Goal: Use online tool/utility: Utilize a website feature to perform a specific function

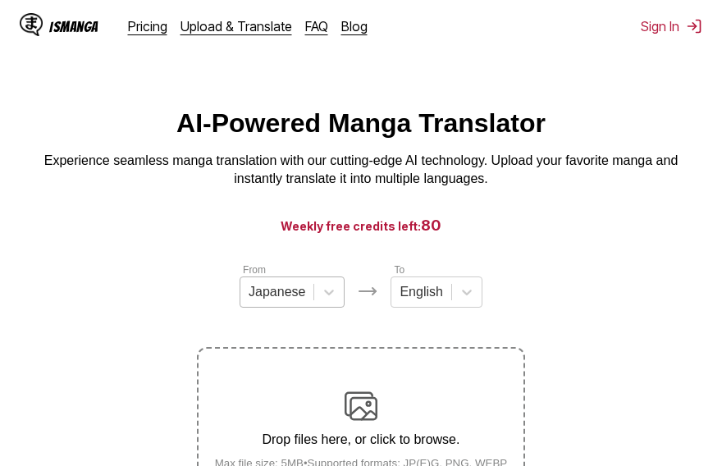
click at [267, 301] on div at bounding box center [277, 292] width 57 height 18
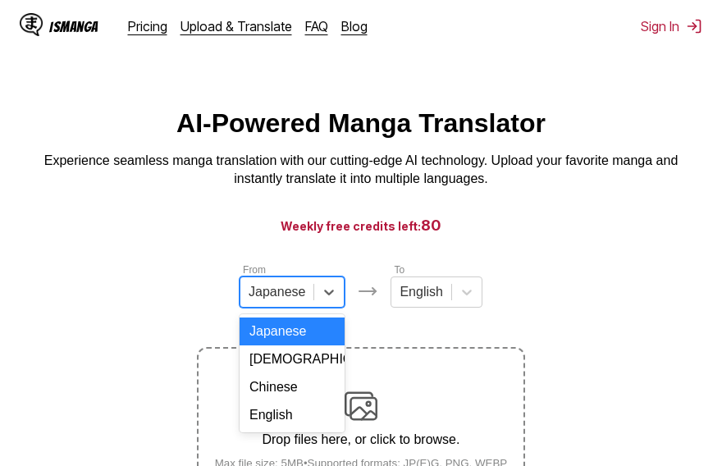
click at [130, 287] on section "From 4 results available. Use Up and Down to choose options, press Enter to sel…" at bounding box center [361, 386] width 696 height 249
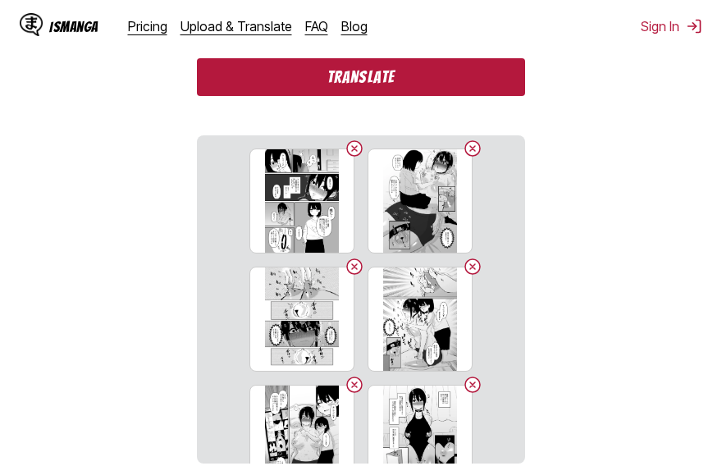
click at [391, 85] on button "Translate" at bounding box center [361, 77] width 328 height 38
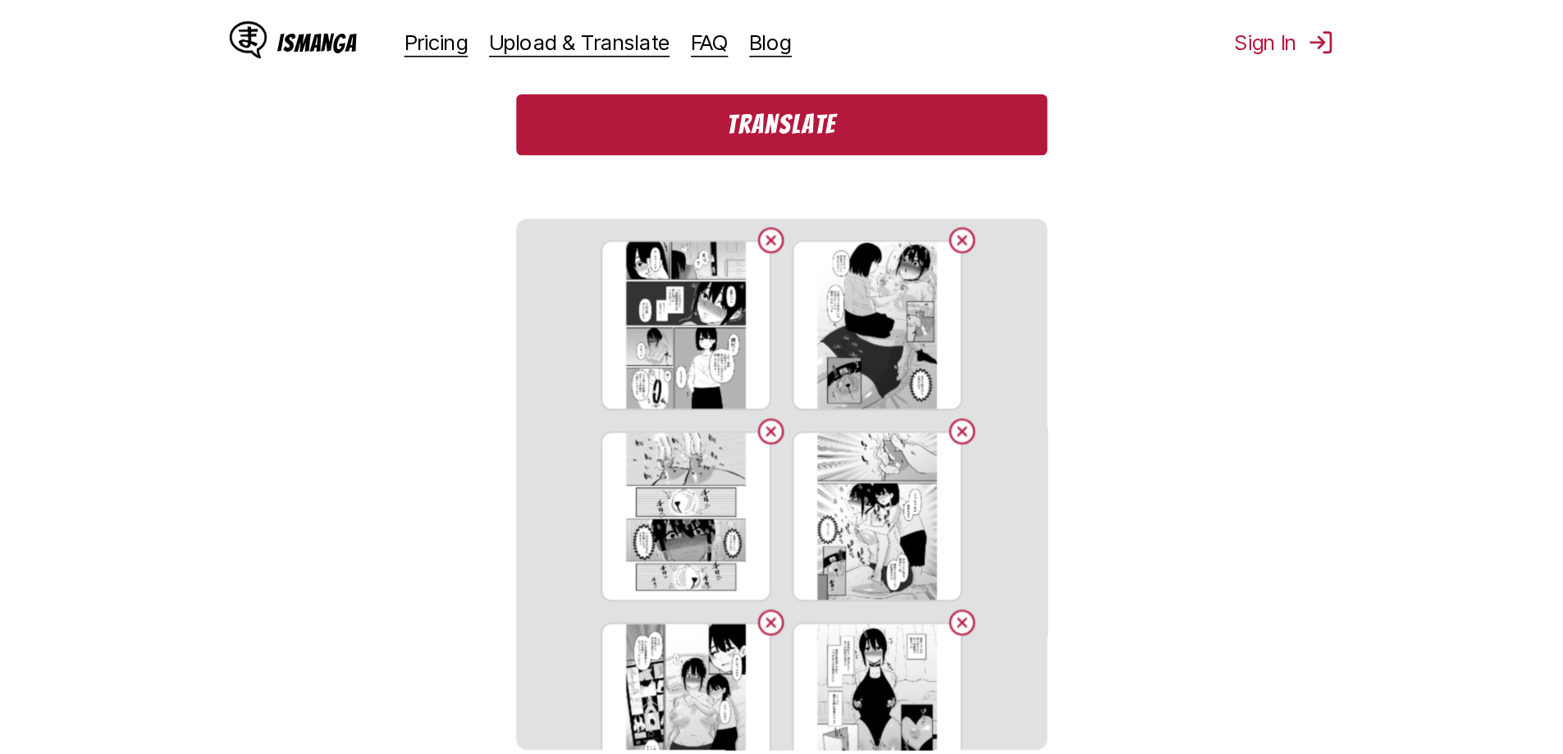
scroll to position [557, 0]
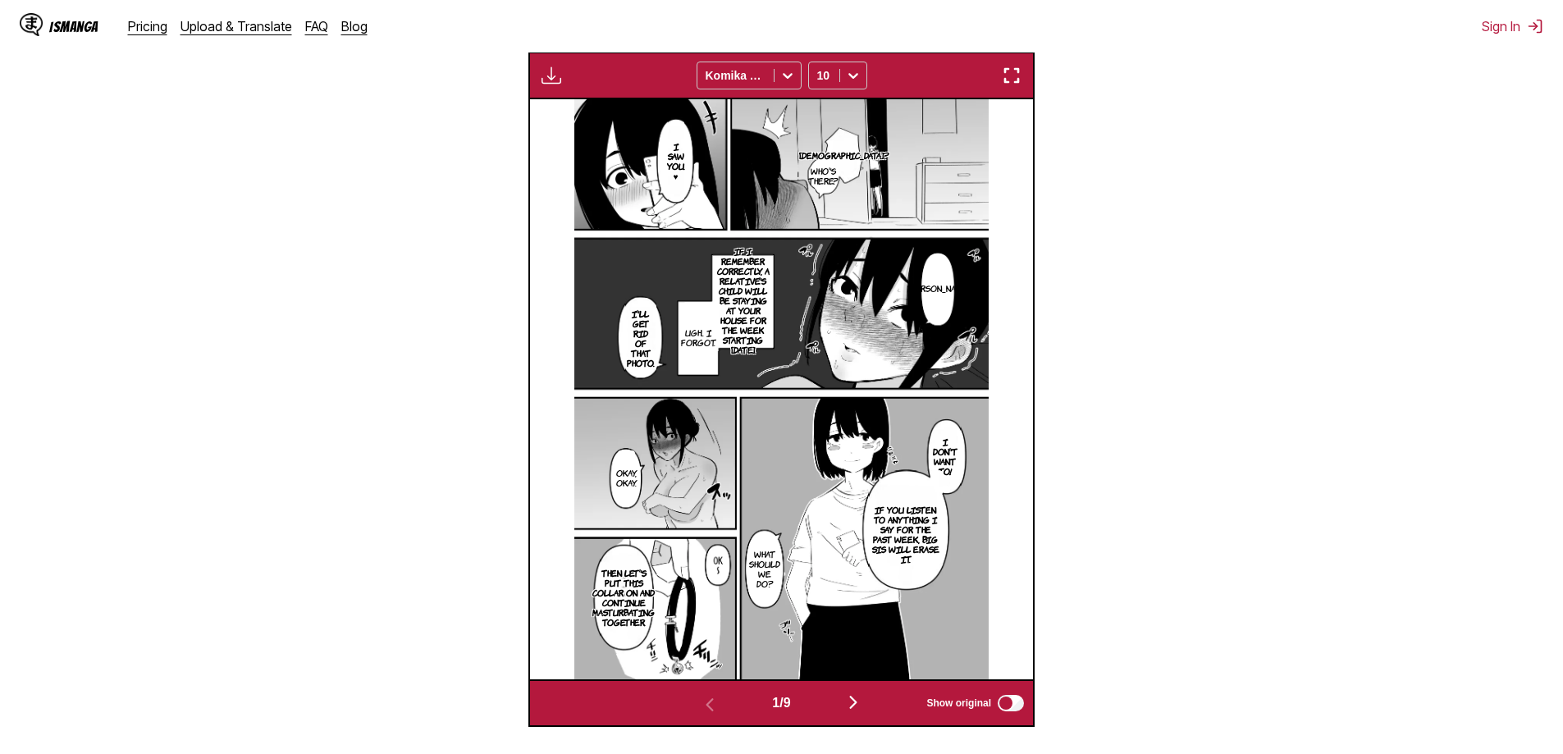
click at [721, 73] on button "button" at bounding box center [1012, 75] width 30 height 21
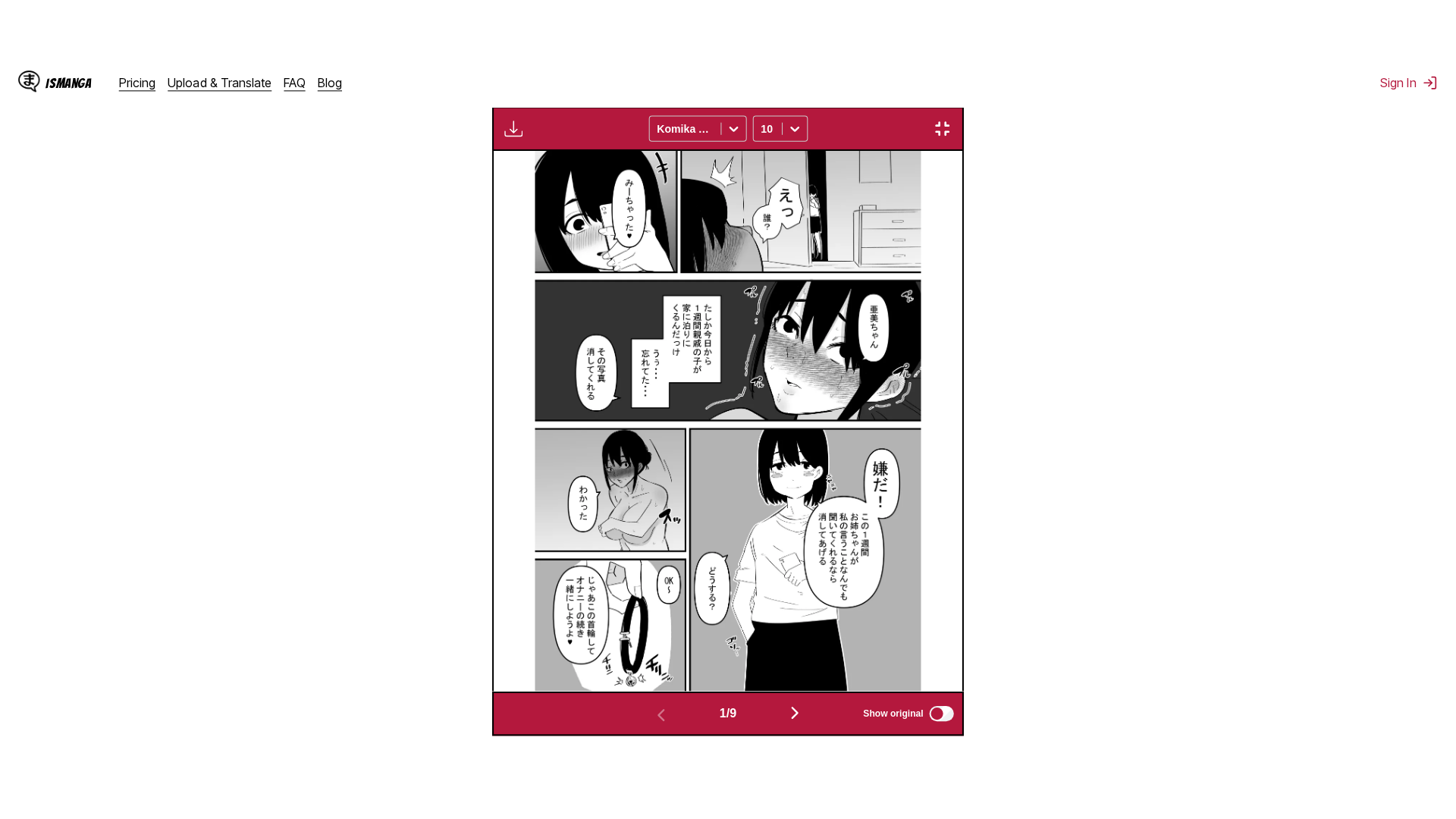
scroll to position [159, 0]
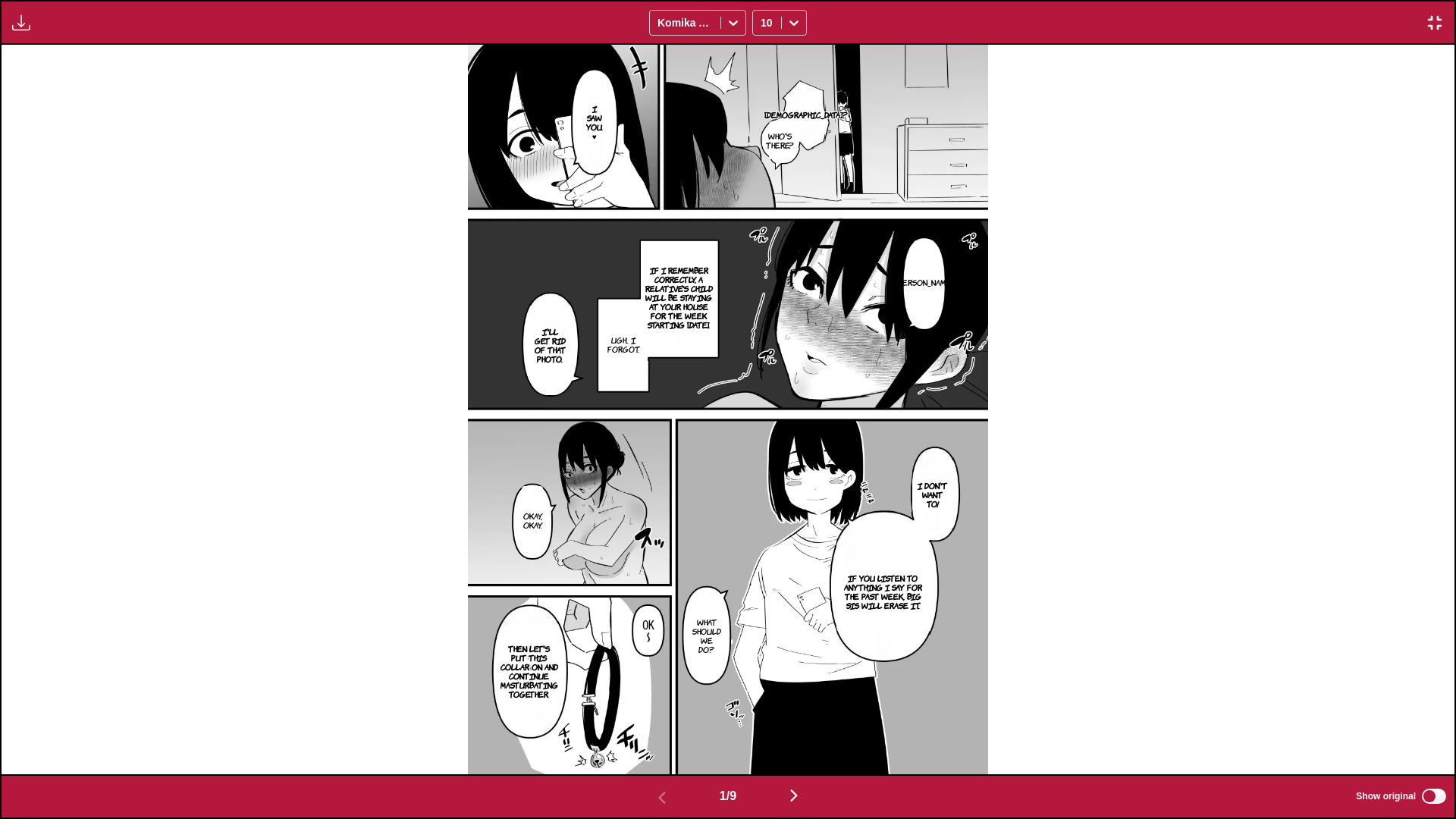
click at [667, 430] on img at bounding box center [728, 409] width 520 height 729
click at [667, 430] on img "button" at bounding box center [794, 796] width 18 height 18
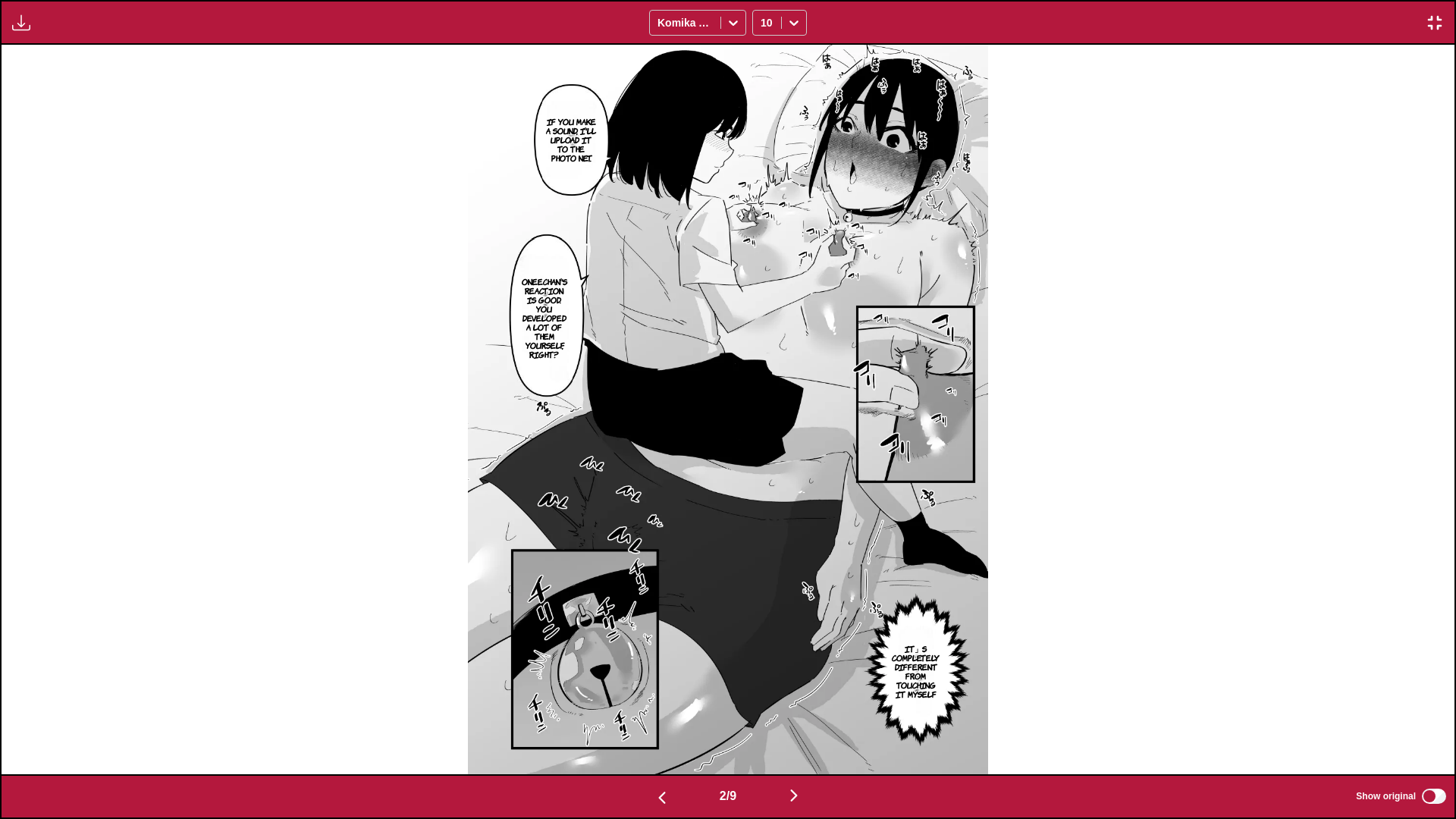
click at [667, 430] on button "button" at bounding box center [794, 797] width 91 height 22
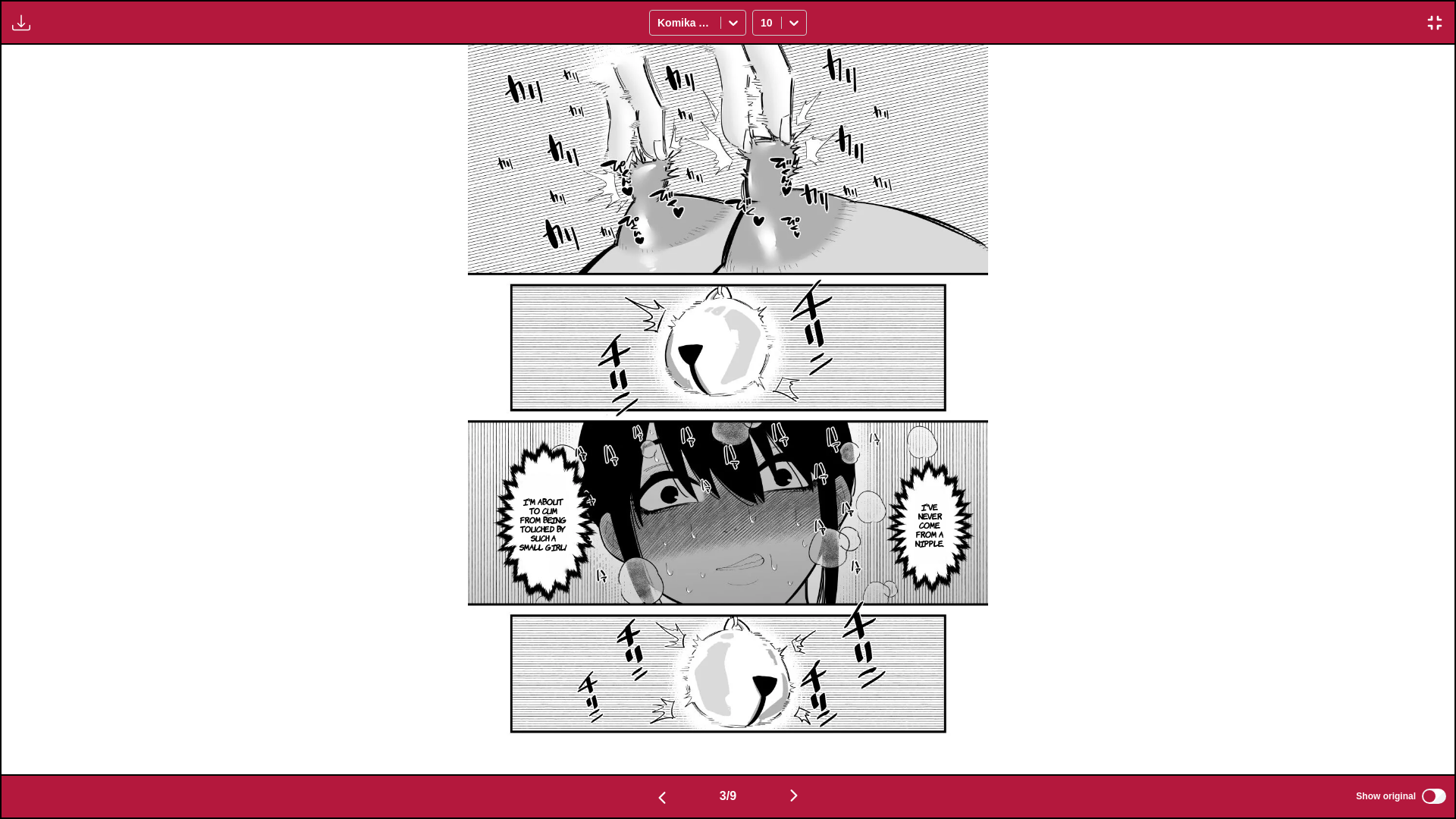
click at [667, 430] on div "3 / 9 Show original" at bounding box center [728, 797] width 1456 height 44
click at [667, 430] on button "button" at bounding box center [794, 797] width 91 height 22
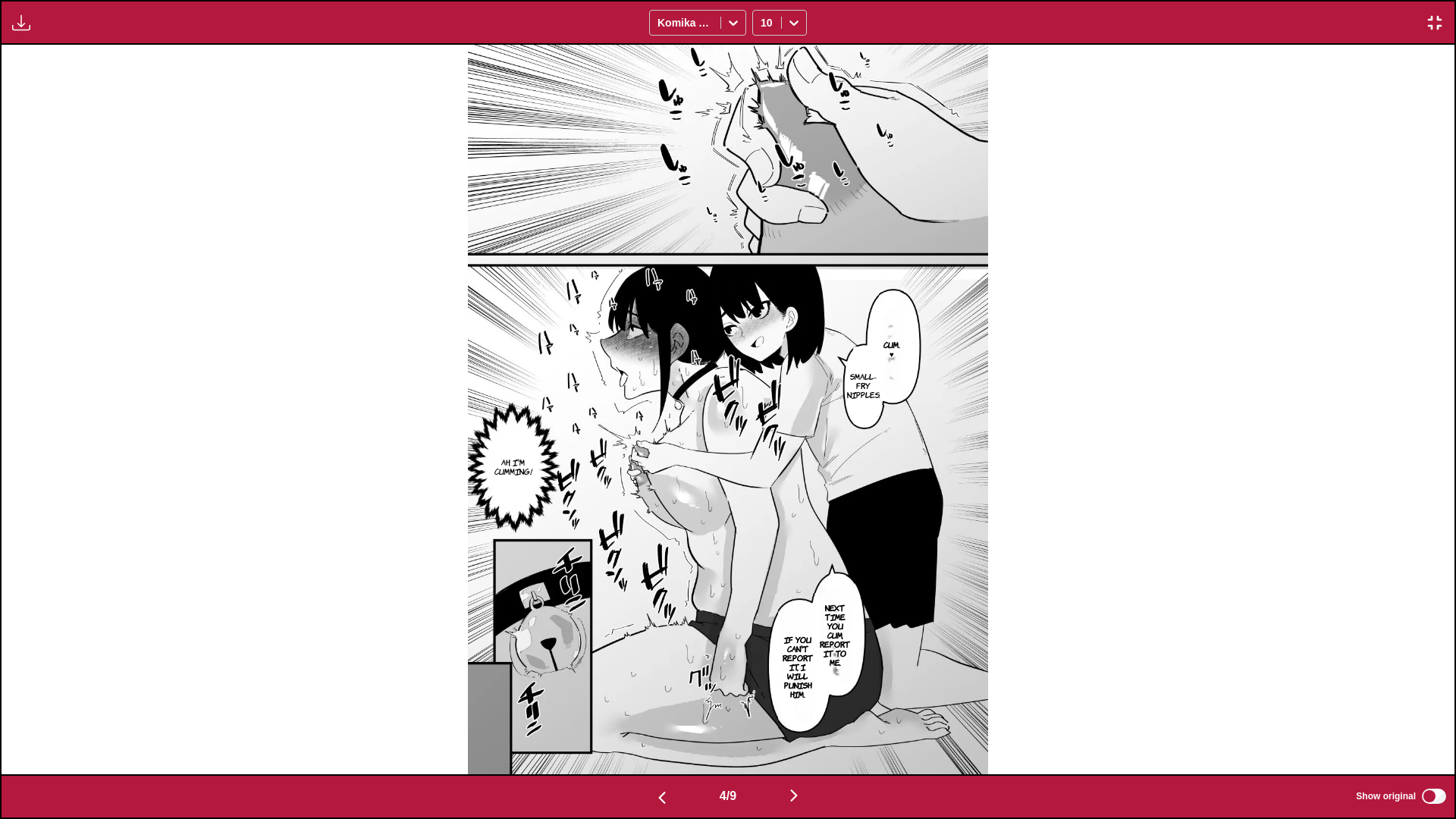
click at [667, 430] on div "4 / 9 Show original" at bounding box center [728, 797] width 1456 height 44
click at [667, 430] on img "button" at bounding box center [794, 796] width 18 height 18
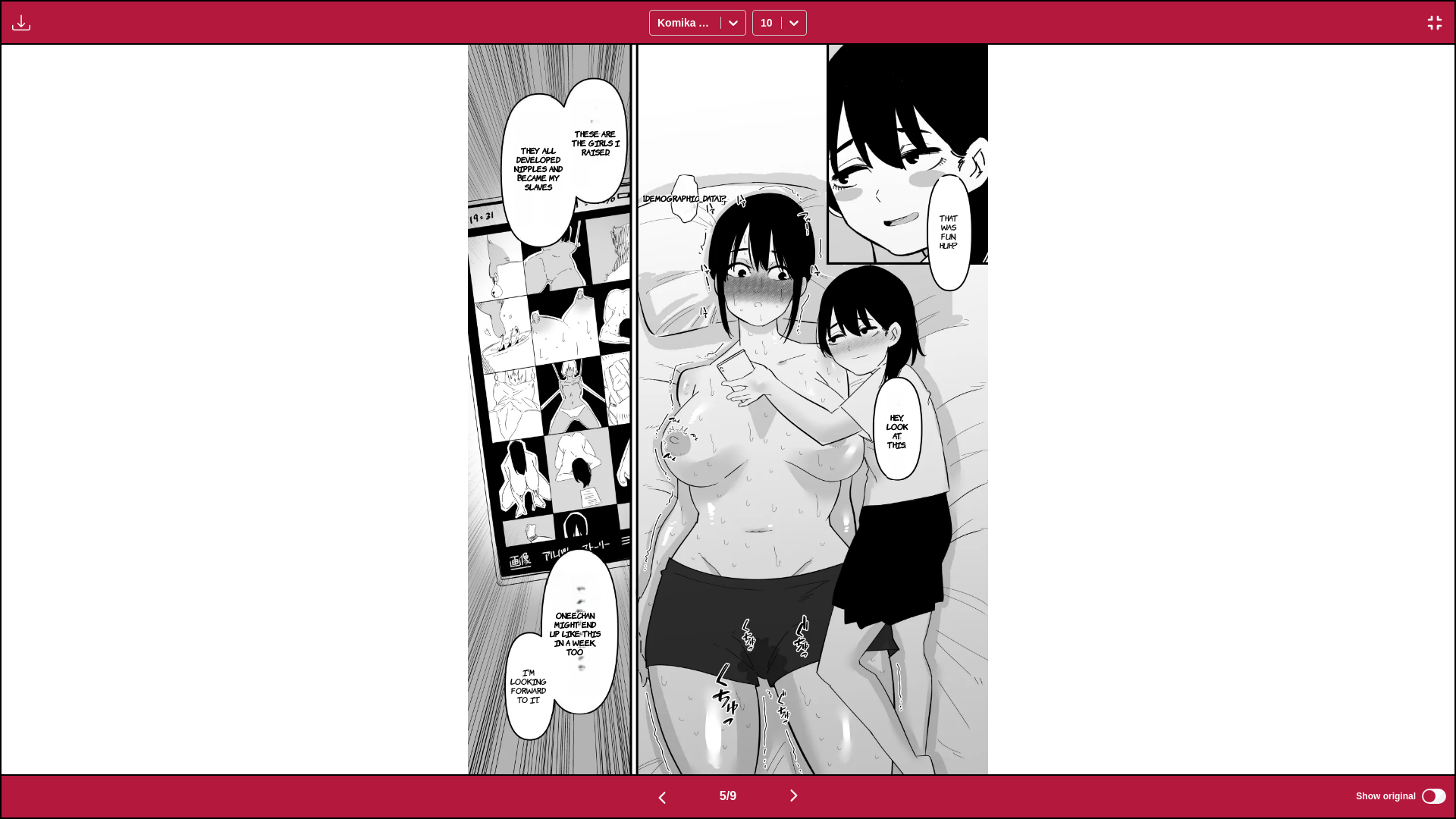
click at [667, 430] on img "button" at bounding box center [794, 796] width 18 height 18
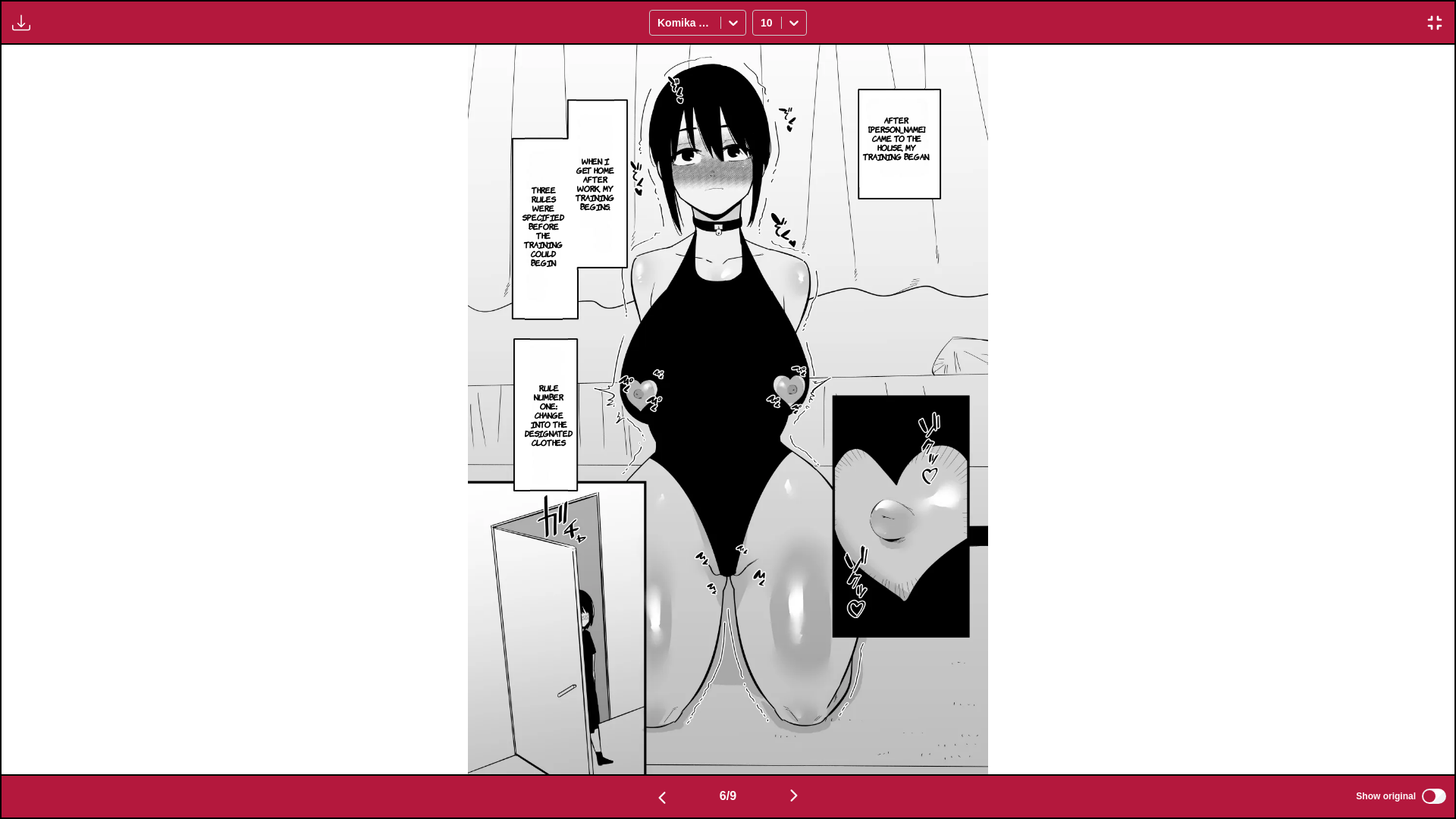
click at [667, 430] on img "button" at bounding box center [794, 796] width 18 height 18
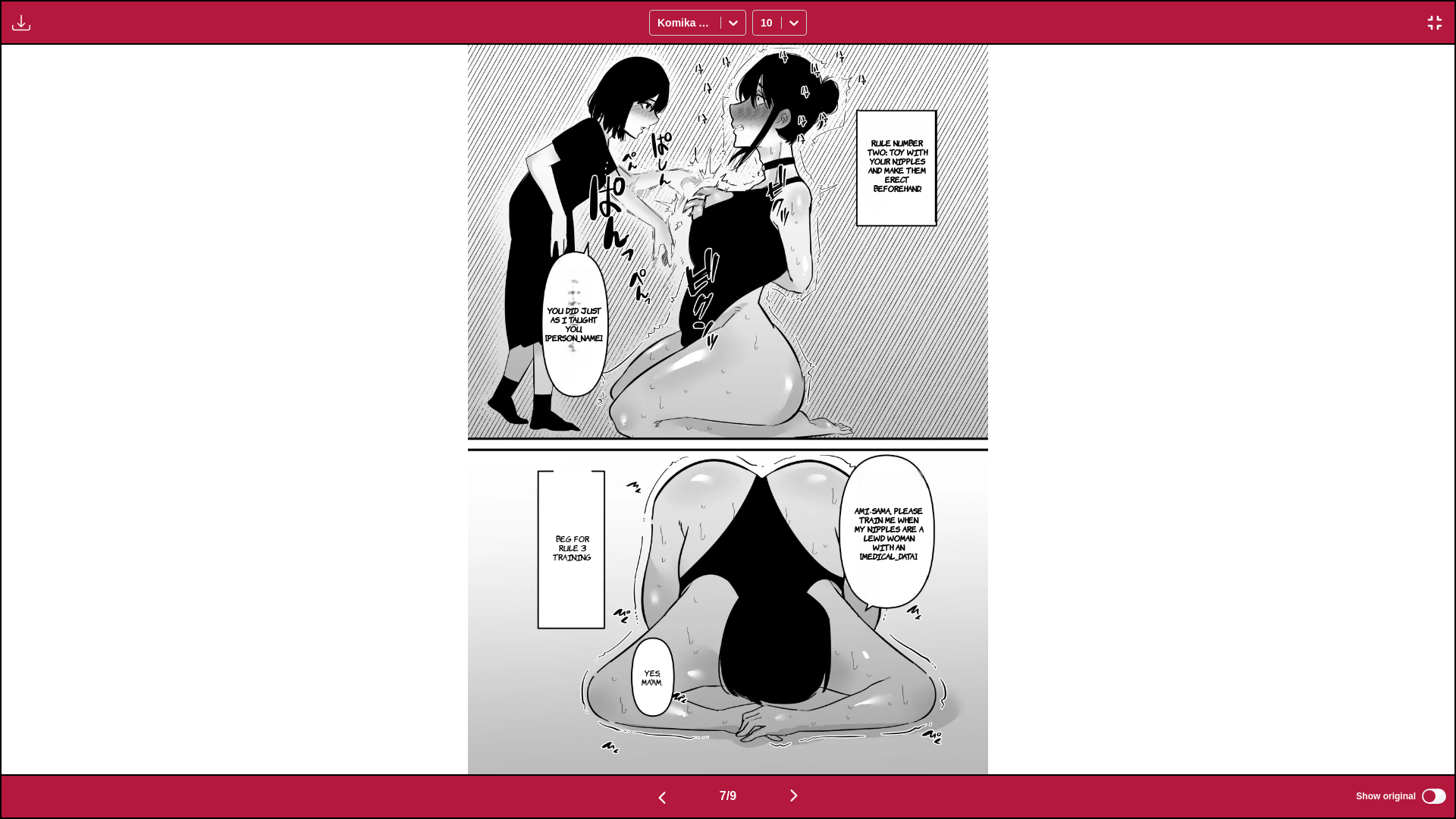
click at [667, 430] on img "button" at bounding box center [794, 796] width 18 height 18
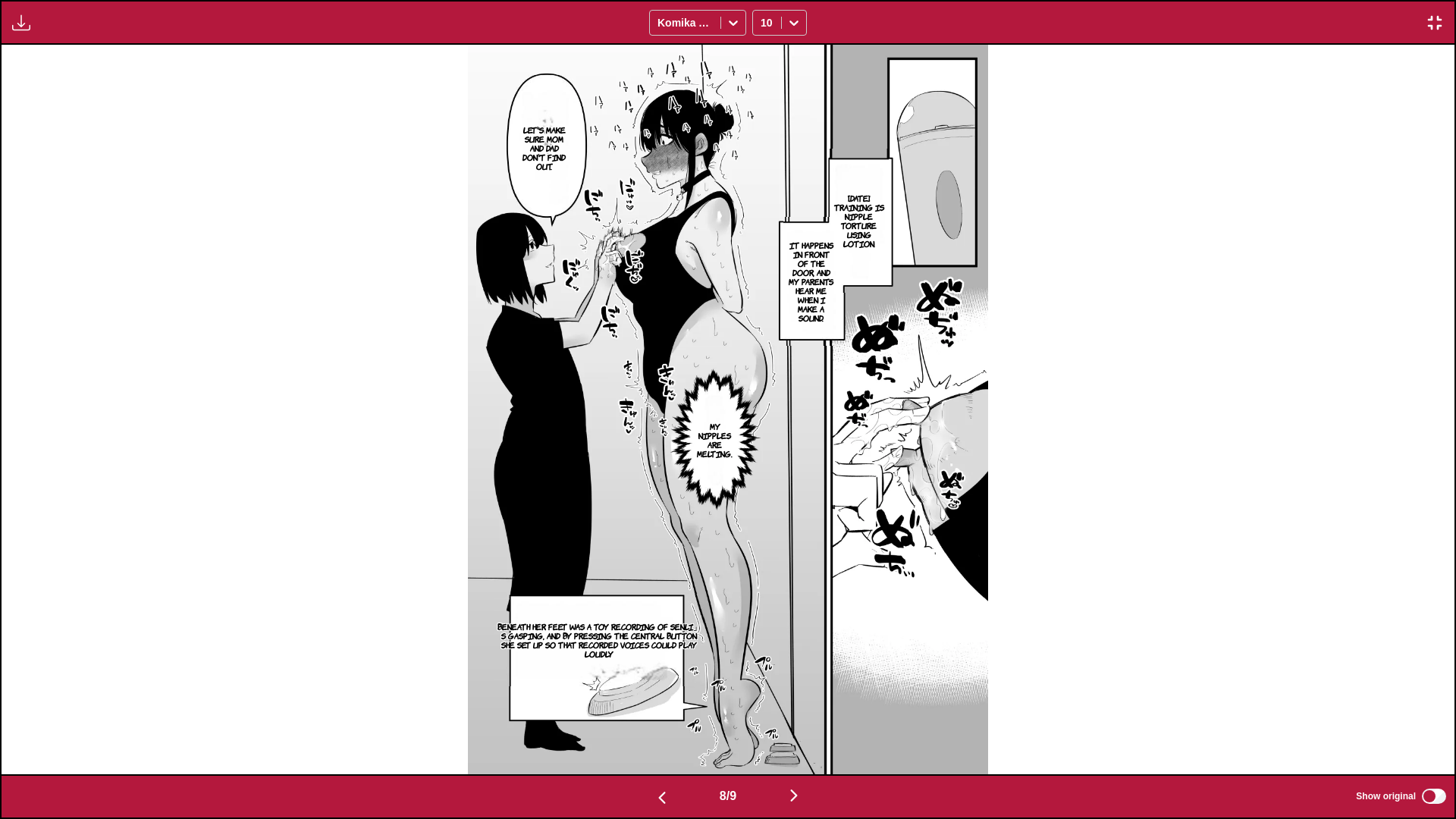
click at [667, 430] on img "button" at bounding box center [794, 796] width 18 height 18
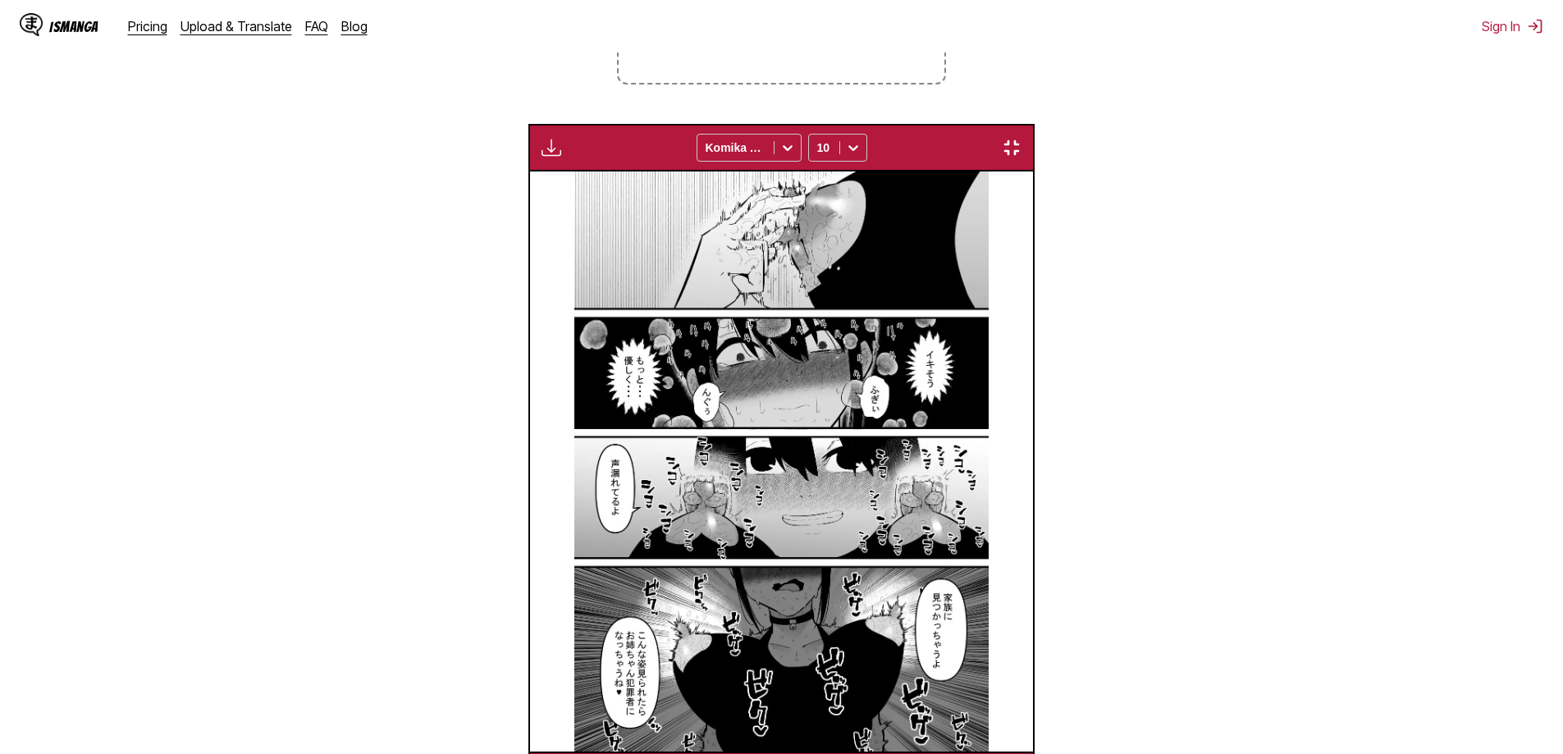
scroll to position [0, 4025]
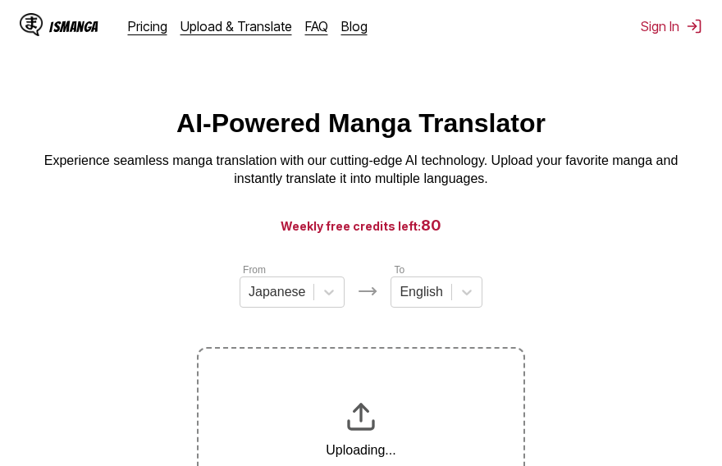
scroll to position [214, 0]
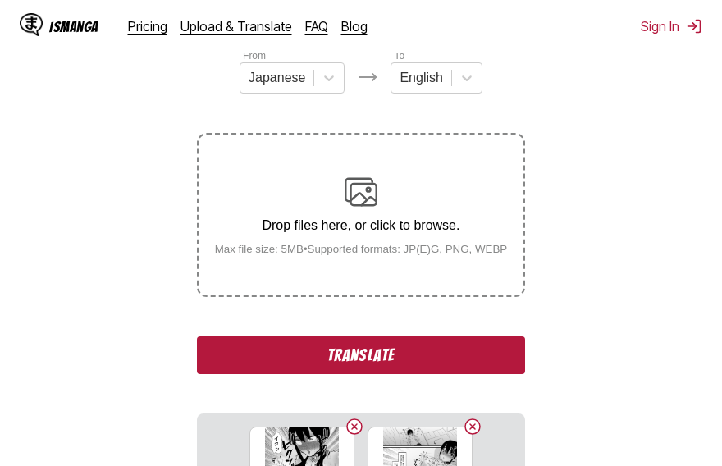
click at [341, 354] on button "Translate" at bounding box center [361, 355] width 328 height 38
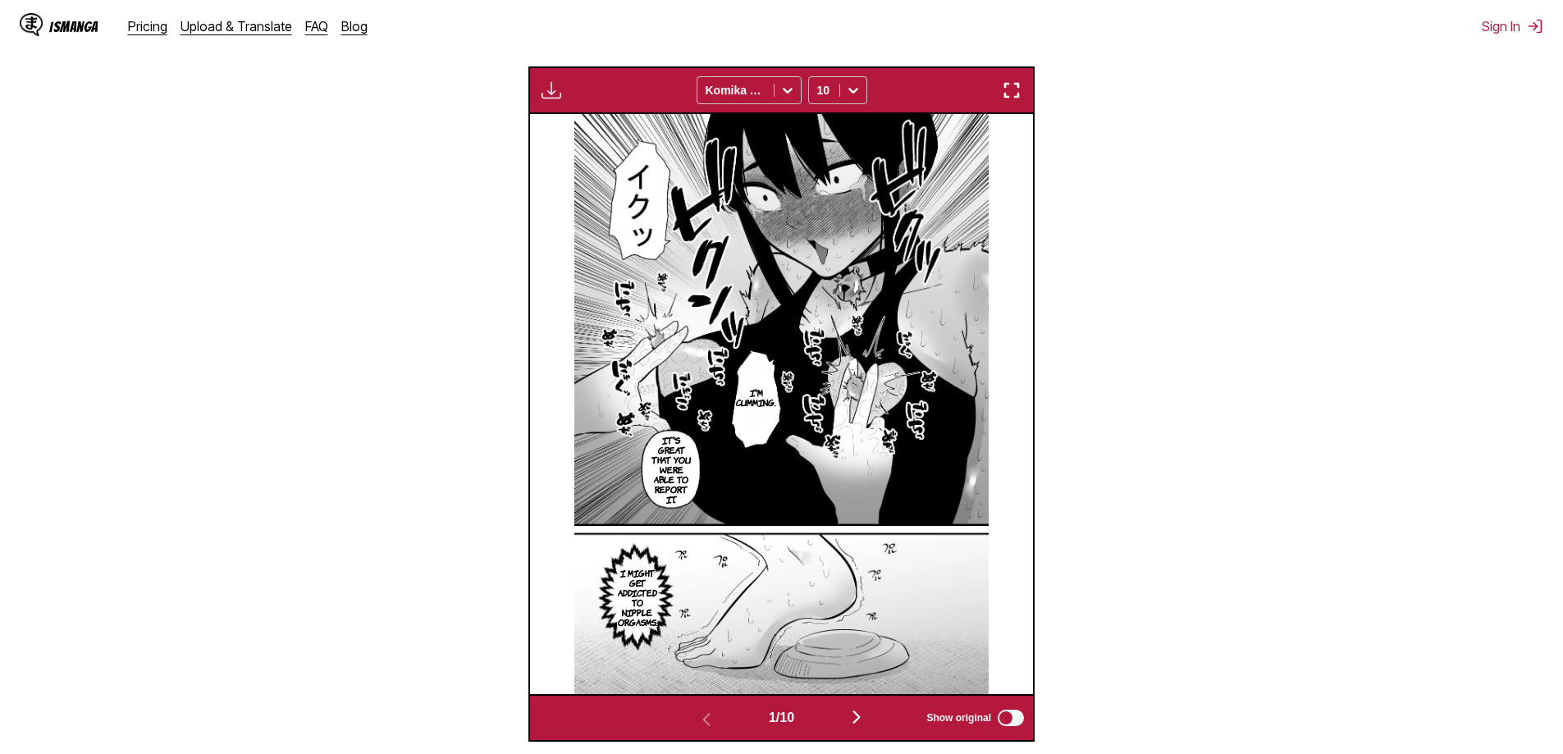
scroll to position [316, 0]
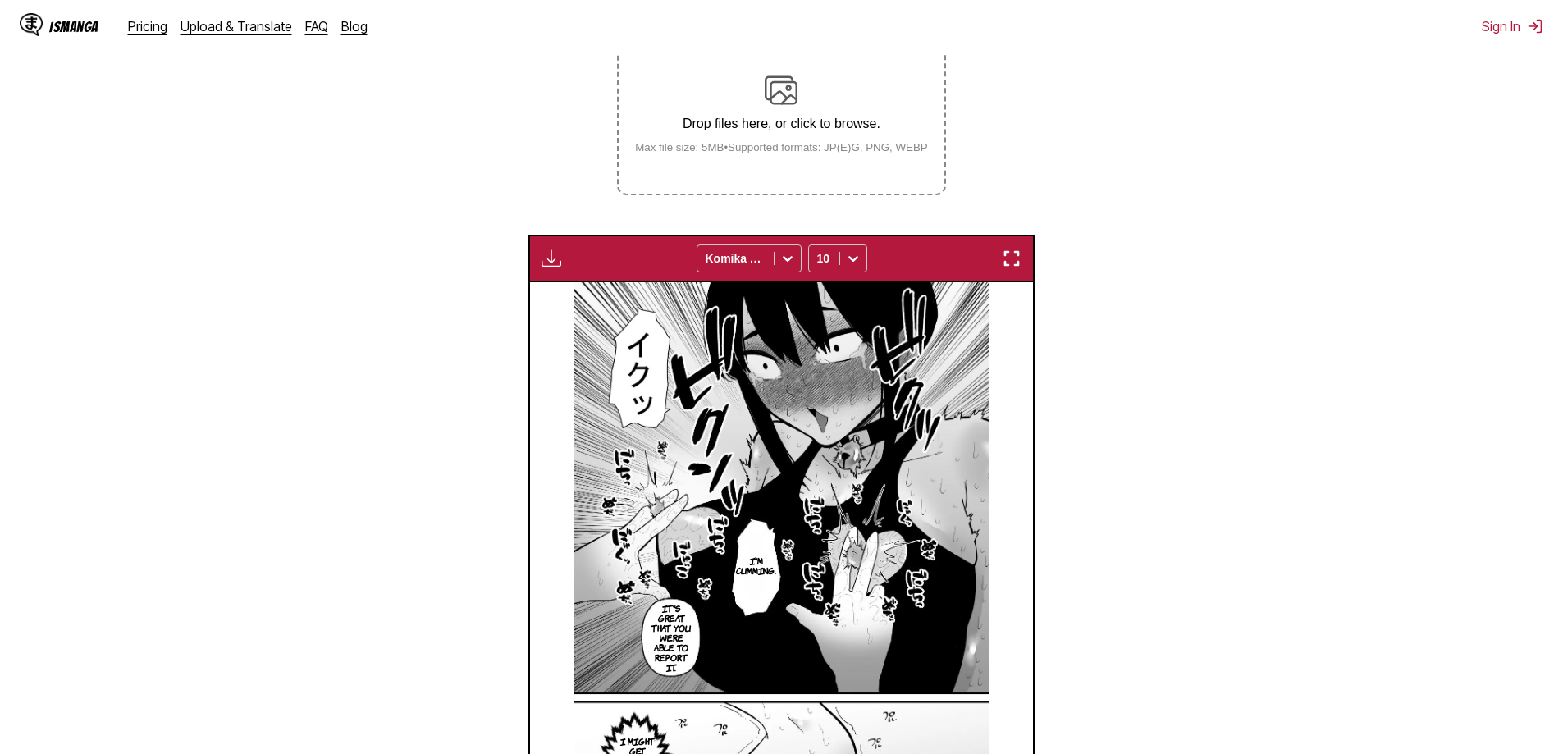
drag, startPoint x: 1006, startPoint y: 263, endPoint x: 1006, endPoint y: 364, distance: 100.9
click at [721, 264] on img "button" at bounding box center [1012, 259] width 20 height 20
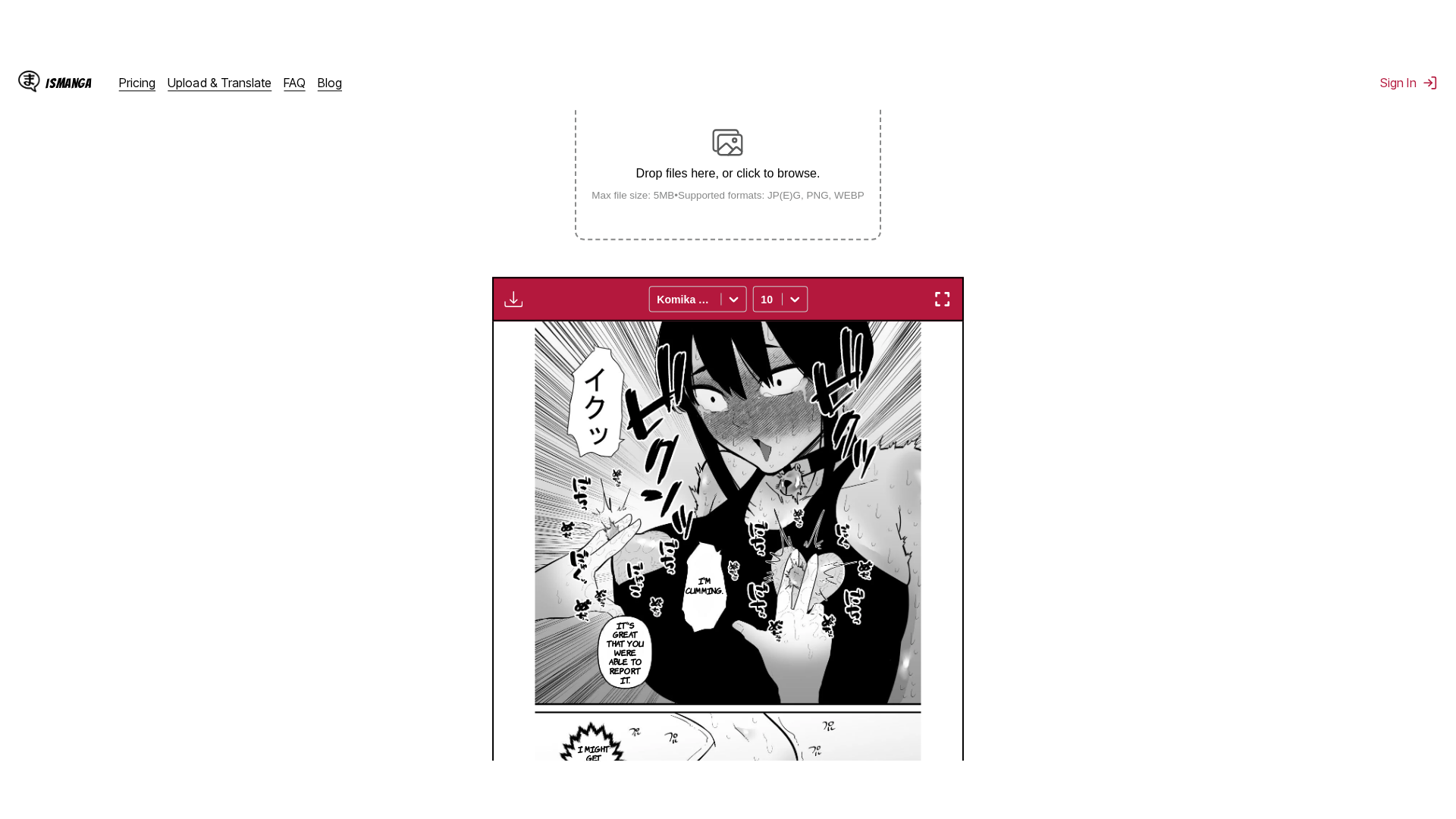
scroll to position [159, 0]
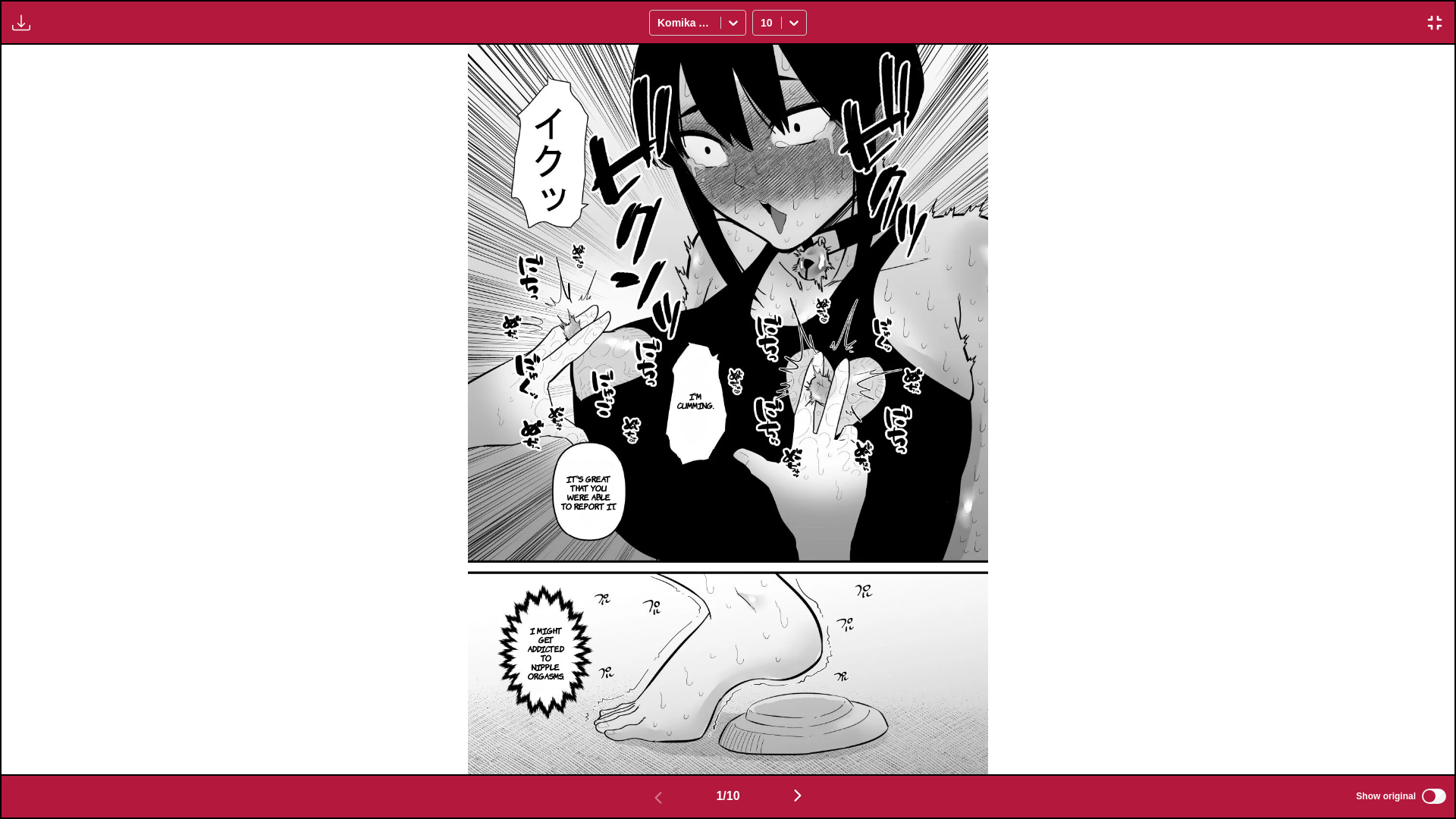
click at [667, 430] on img "button" at bounding box center [798, 796] width 18 height 18
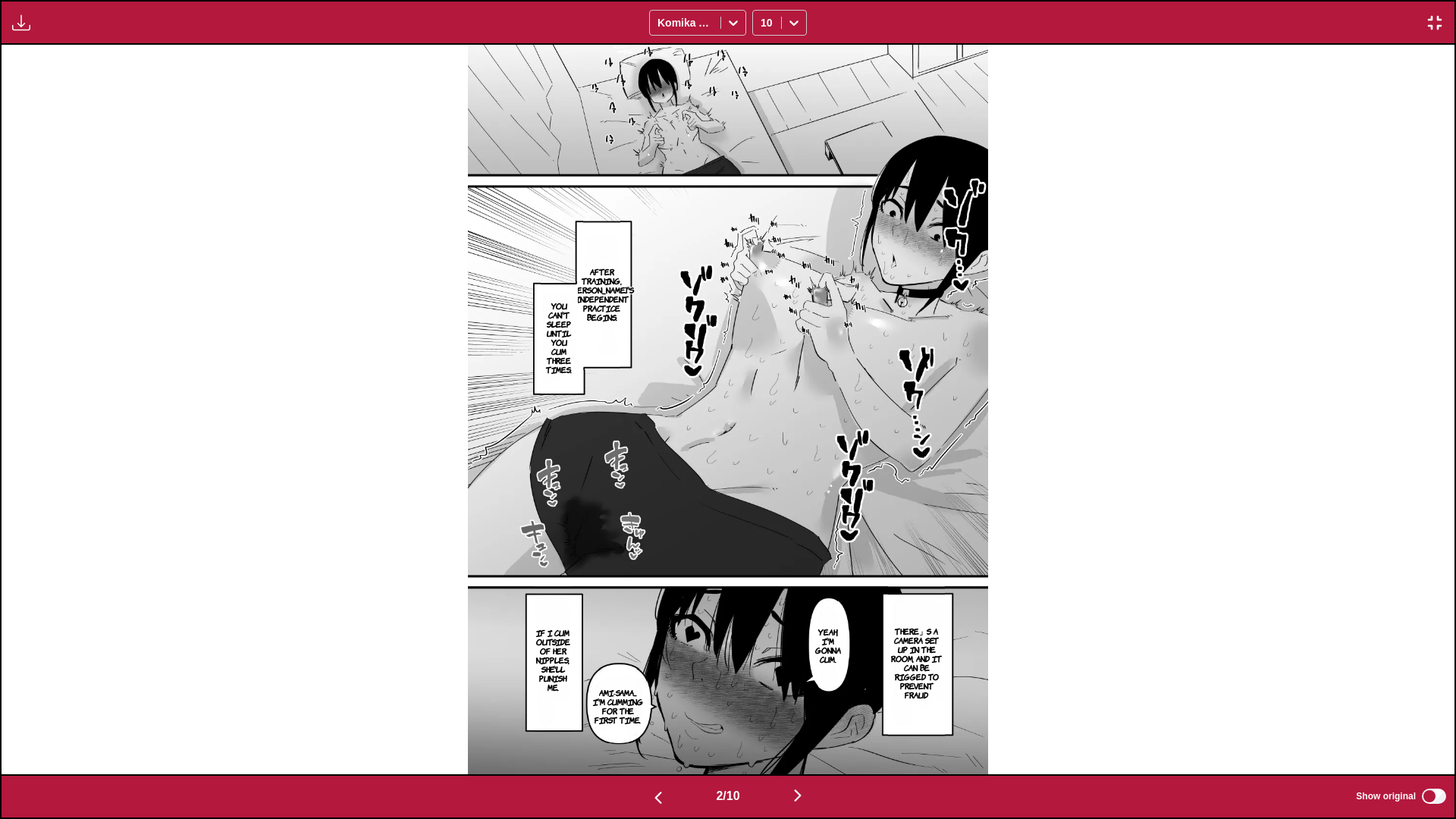
click at [667, 430] on img "button" at bounding box center [798, 796] width 18 height 18
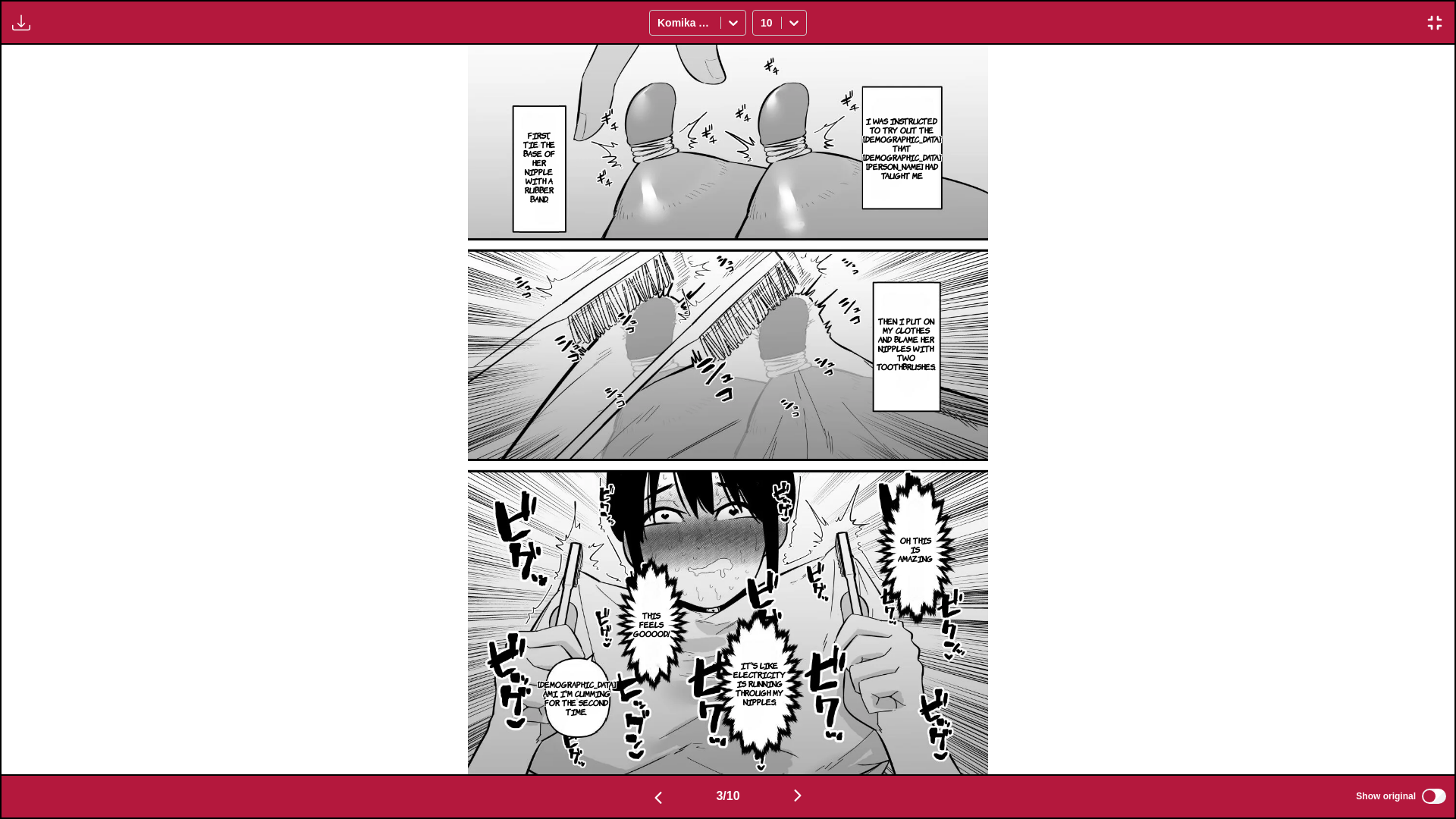
click at [667, 430] on img "button" at bounding box center [798, 796] width 18 height 18
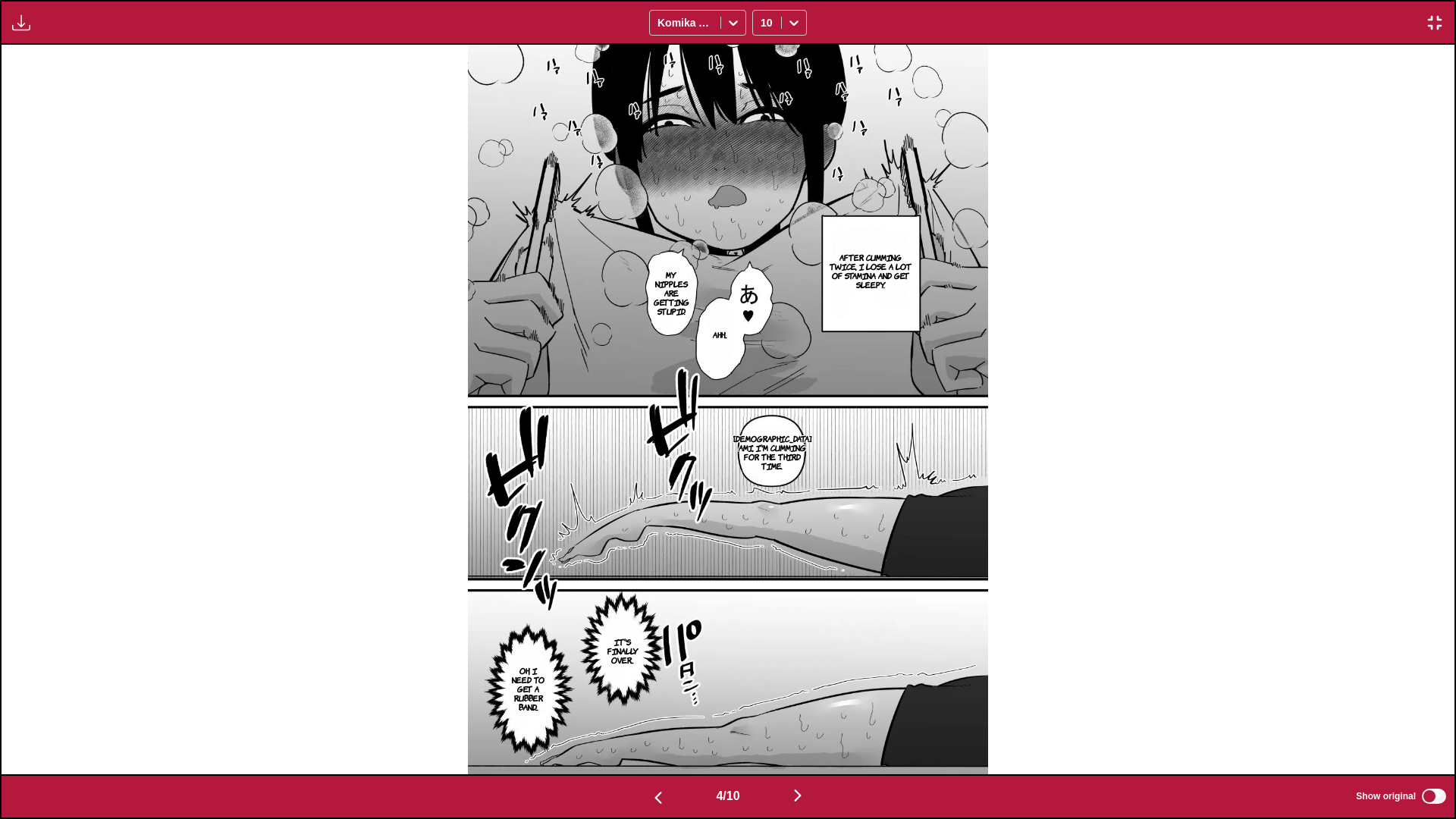
click at [667, 430] on img "button" at bounding box center [798, 796] width 18 height 18
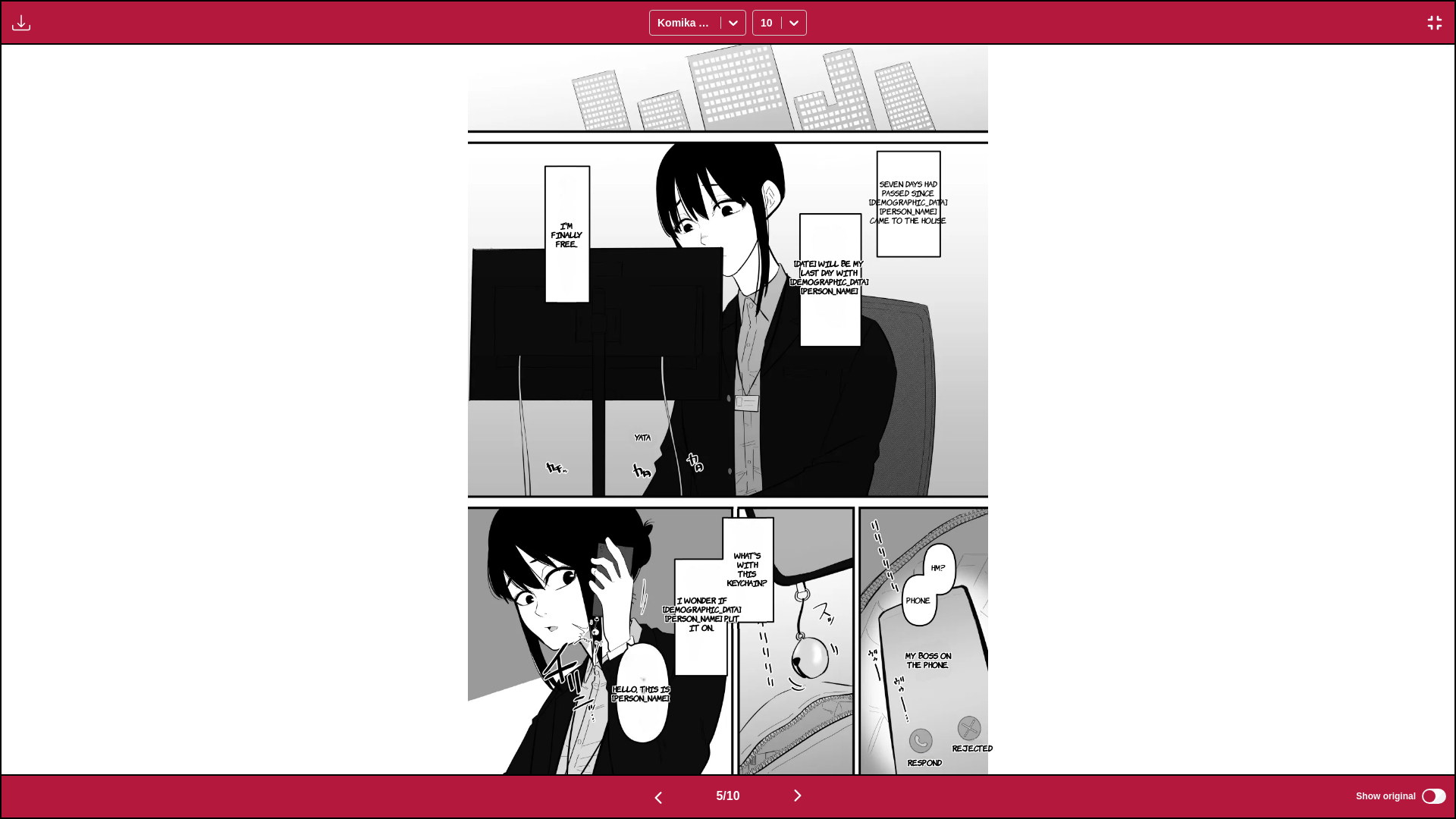
click at [667, 430] on img "button" at bounding box center [798, 796] width 18 height 18
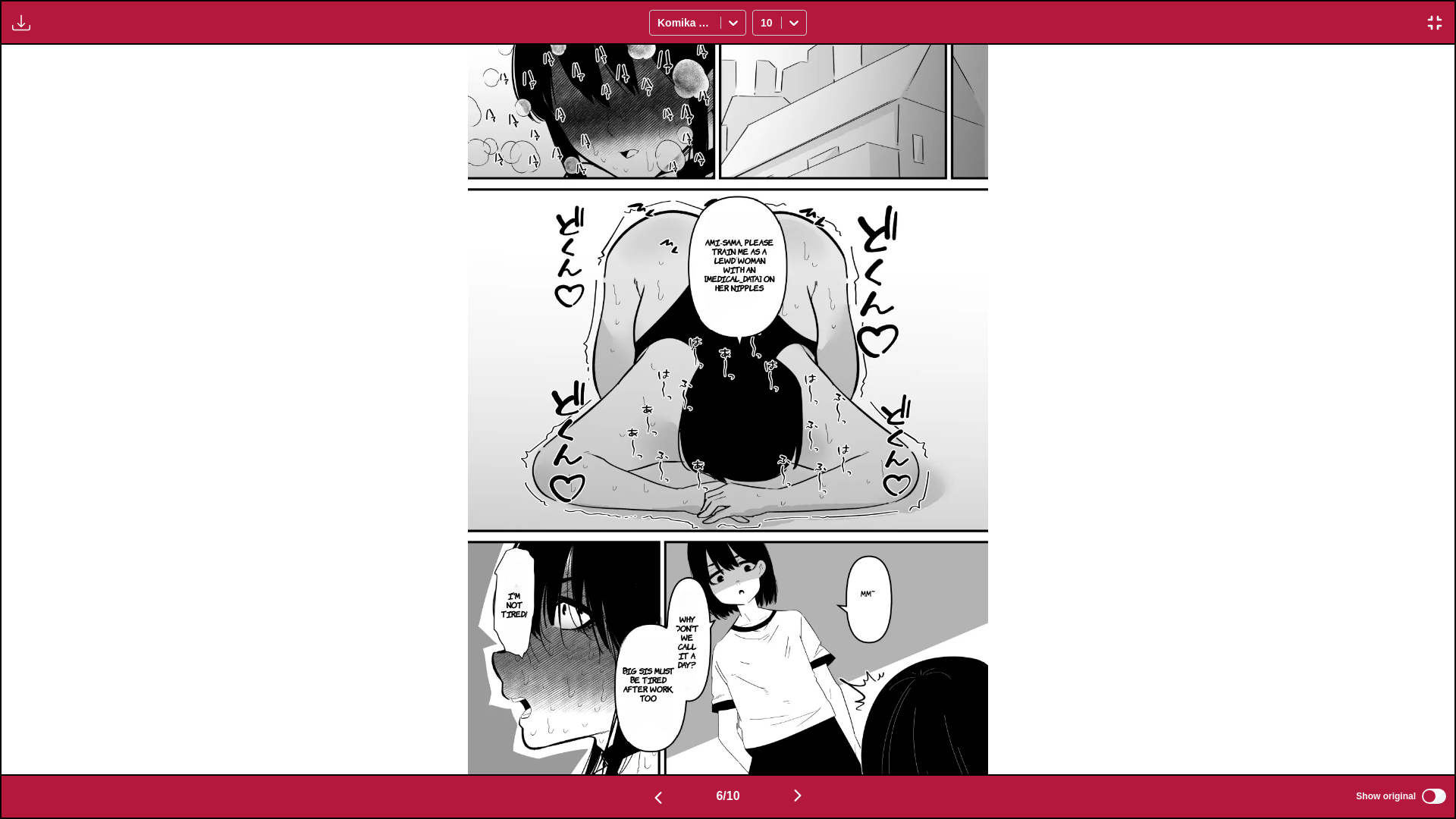
click at [667, 430] on img "button" at bounding box center [798, 796] width 18 height 18
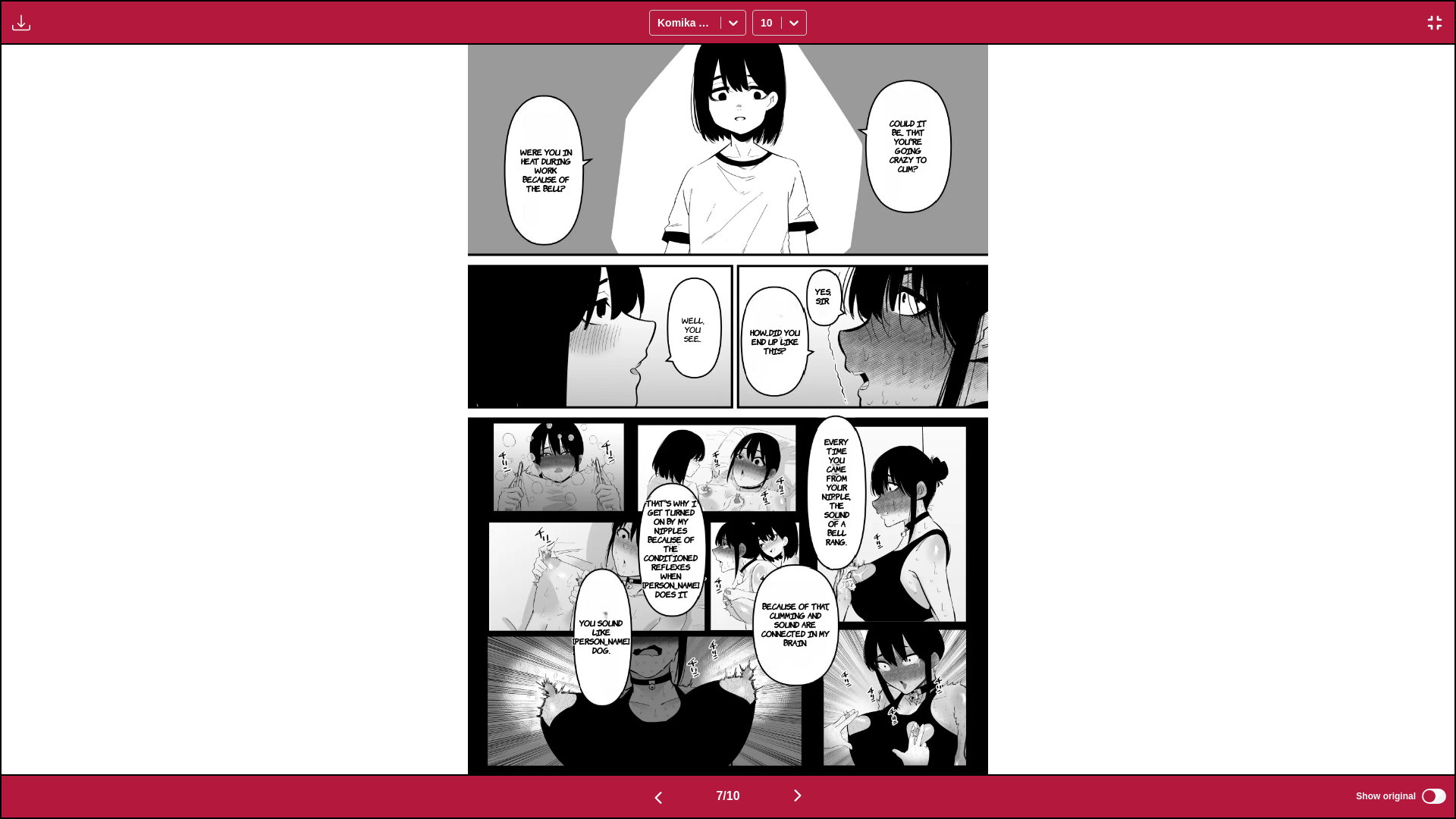
click at [667, 430] on img "button" at bounding box center [798, 796] width 18 height 18
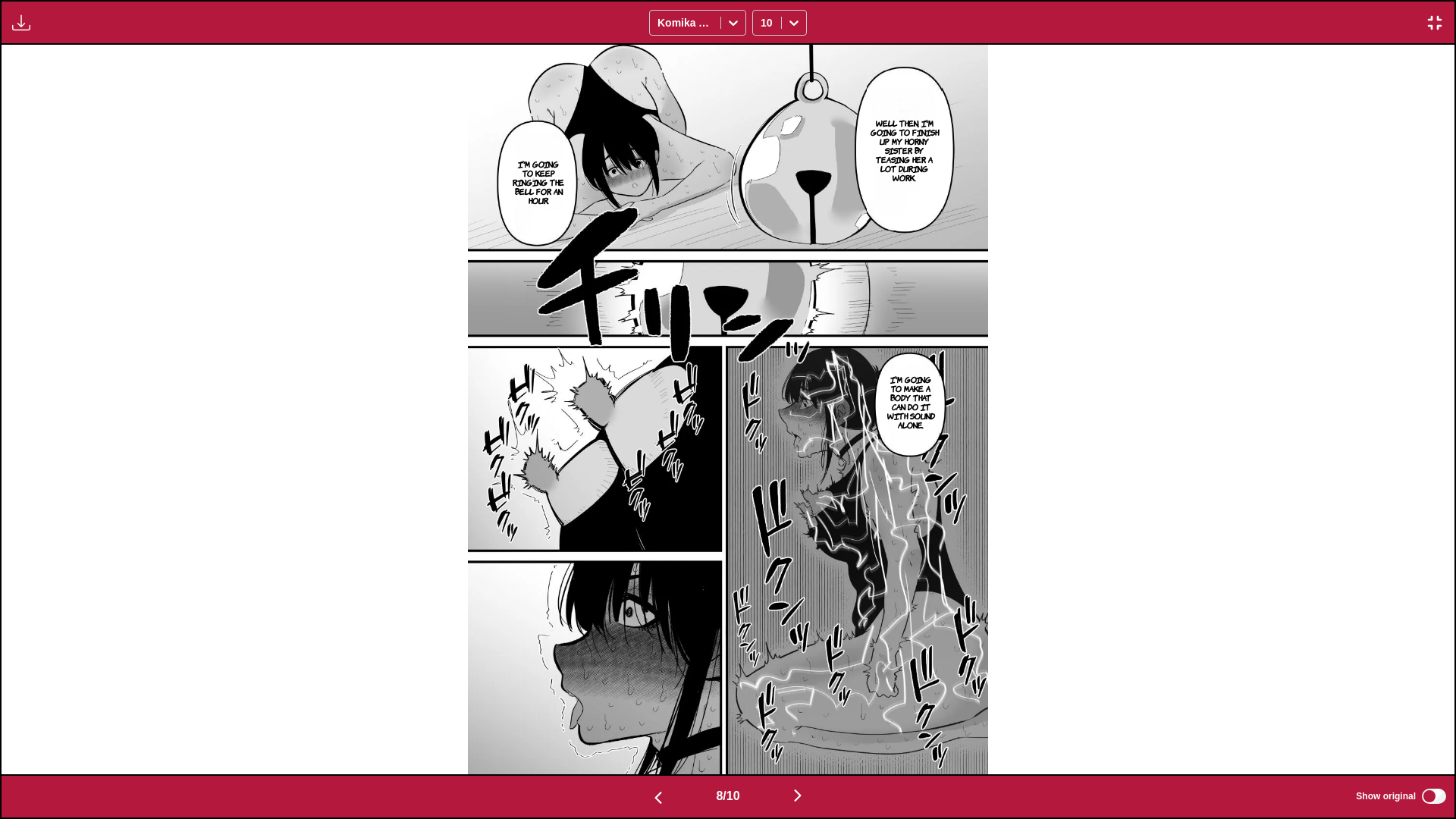
click at [667, 430] on img "button" at bounding box center [798, 796] width 18 height 18
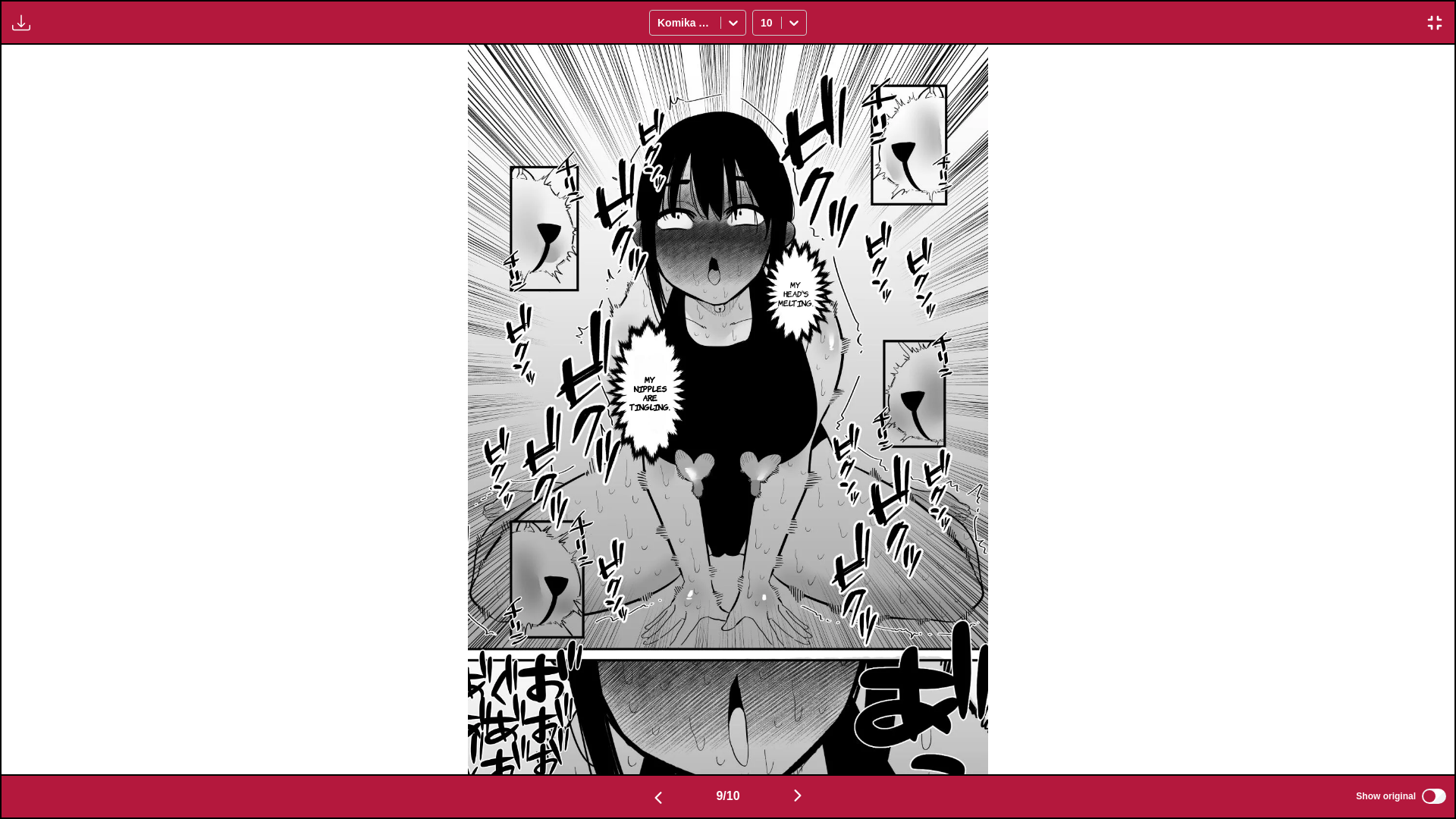
click at [667, 430] on img "button" at bounding box center [798, 796] width 18 height 18
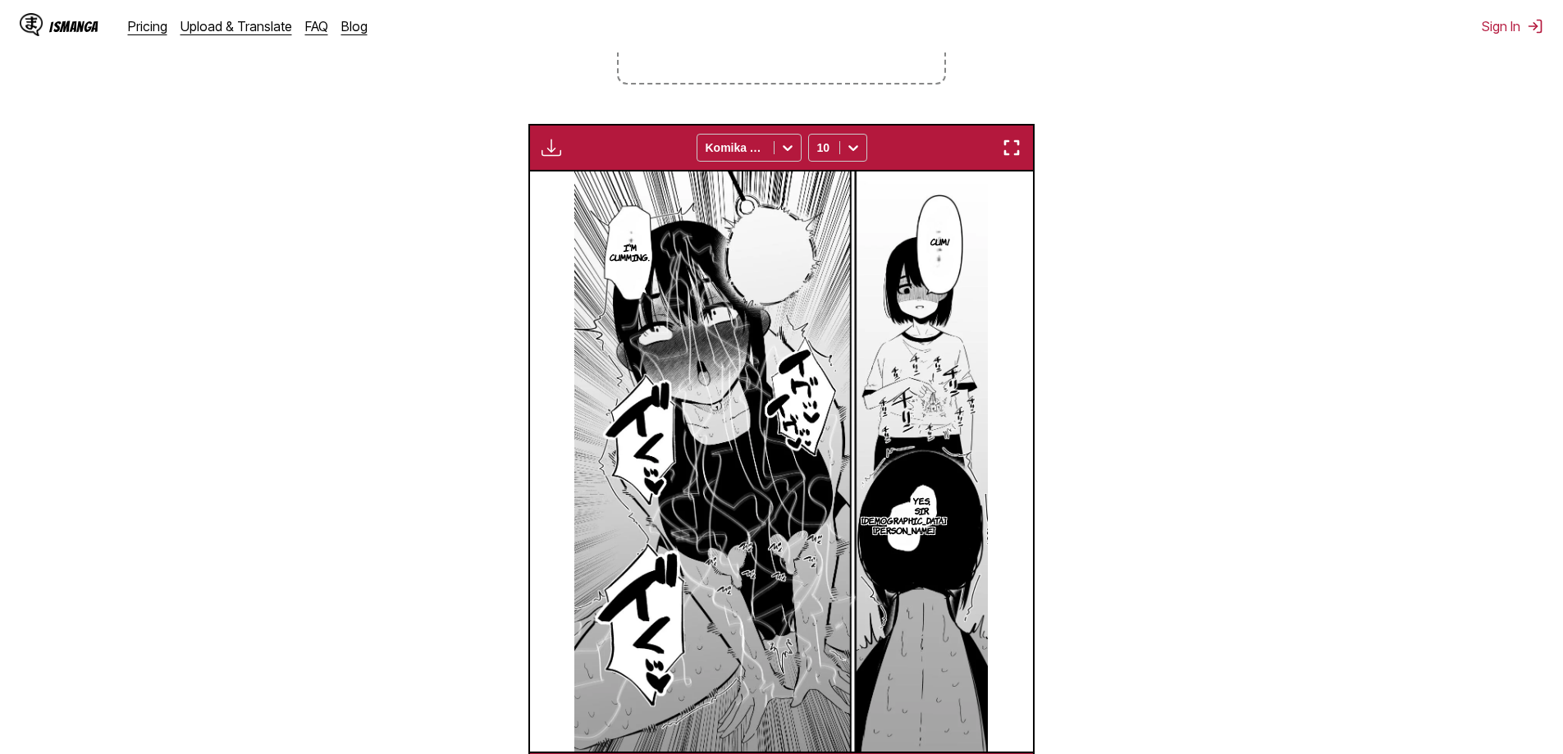
scroll to position [0, 4528]
